Goal: Information Seeking & Learning: Learn about a topic

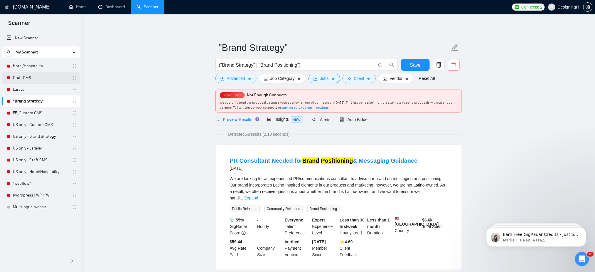
click at [28, 80] on link "Craft CMS" at bounding box center [41, 78] width 56 height 12
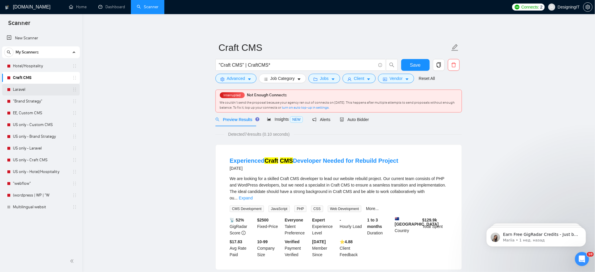
click at [35, 92] on link "Laravel" at bounding box center [41, 90] width 56 height 12
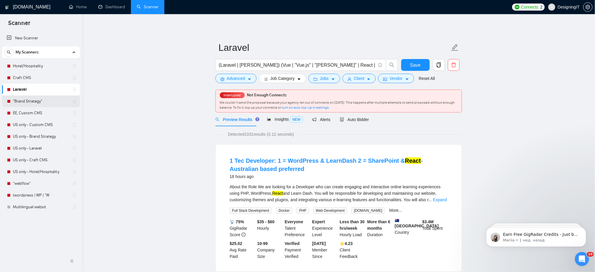
click at [35, 102] on link ""Brand Strategy"" at bounding box center [41, 101] width 56 height 12
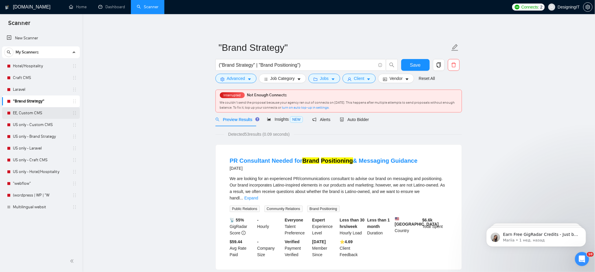
click at [36, 111] on link "EE, Custom CMS" at bounding box center [41, 113] width 56 height 12
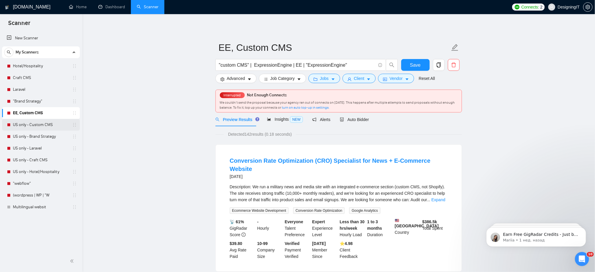
click at [36, 125] on link "US only - Custom CMS" at bounding box center [41, 125] width 56 height 12
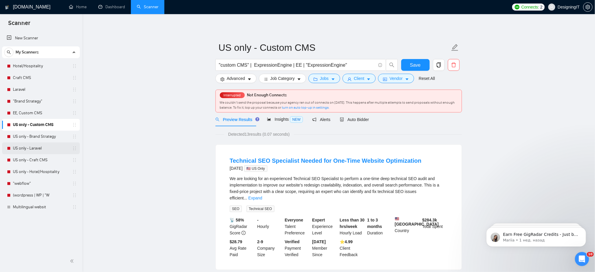
click at [39, 146] on link "US only - Laravel" at bounding box center [41, 148] width 56 height 12
